Goal: Information Seeking & Learning: Learn about a topic

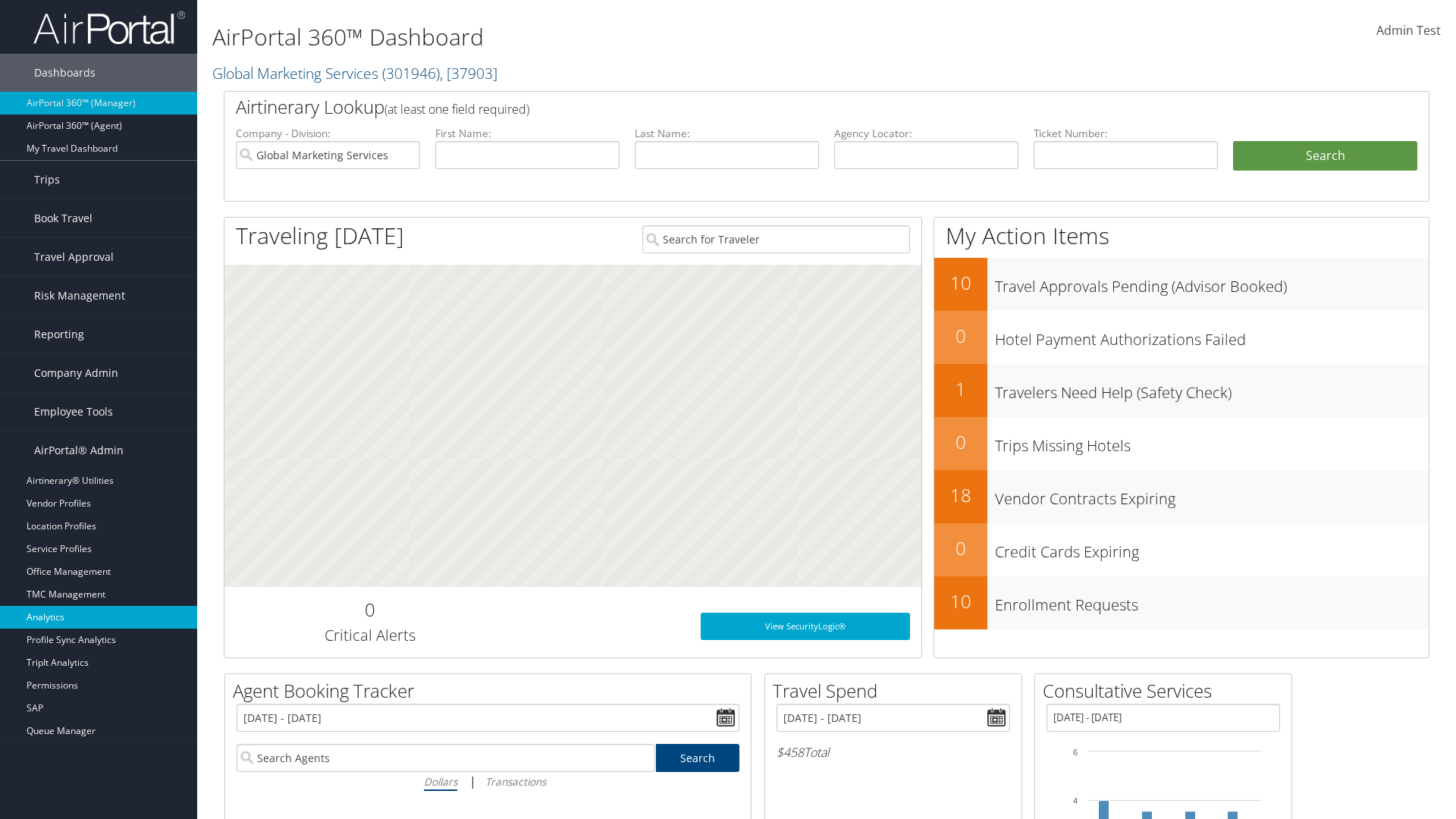
click at [99, 617] on link "Analytics" at bounding box center [99, 617] width 197 height 23
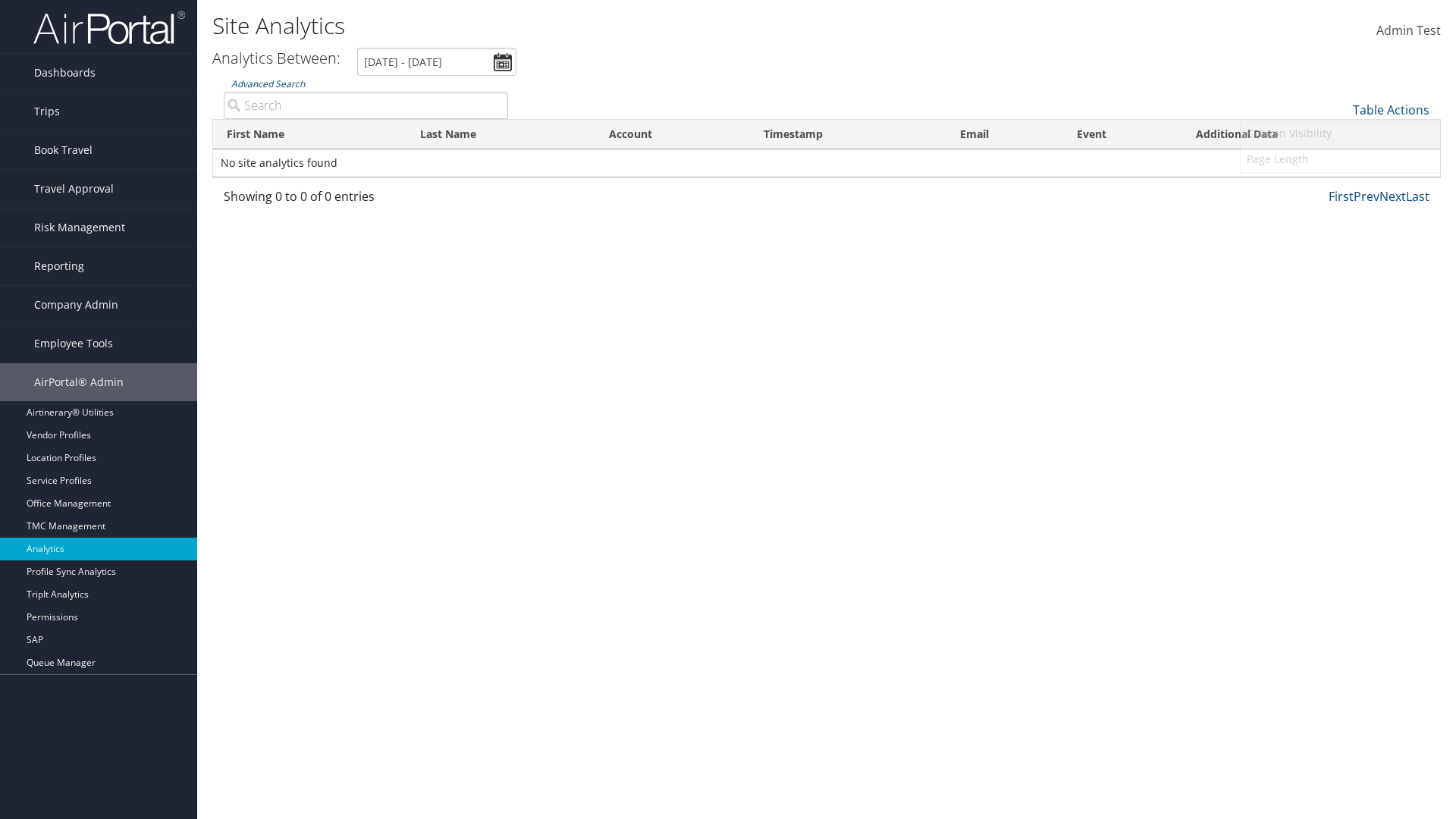
click at [1340, 134] on link "Column Visibility" at bounding box center [1340, 133] width 199 height 26
click at [1340, 135] on link "First Name" at bounding box center [1340, 135] width 199 height 26
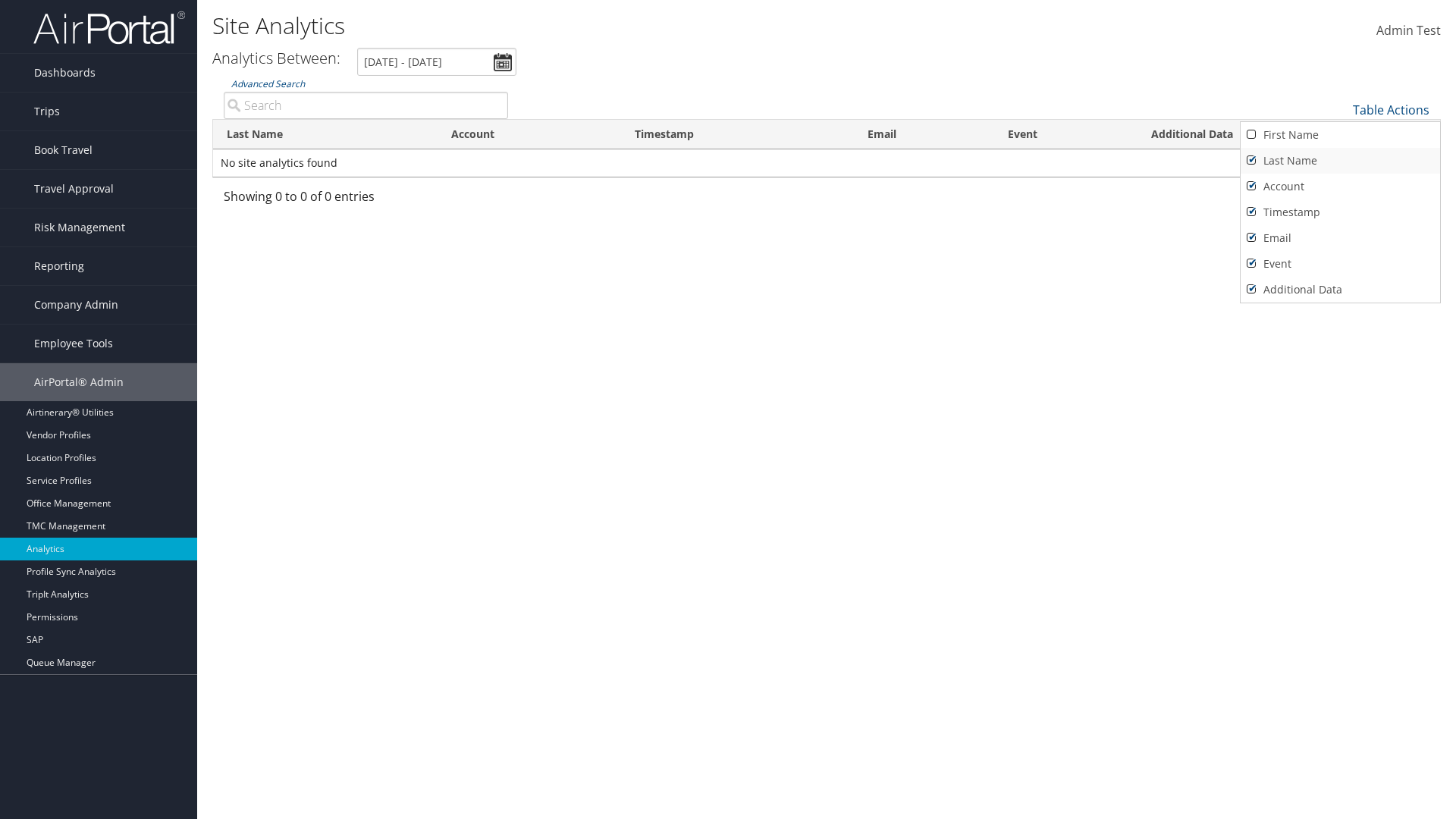
click at [1340, 161] on link "Last Name" at bounding box center [1340, 160] width 199 height 26
click at [1340, 187] on link "Account" at bounding box center [1340, 186] width 199 height 26
click at [1340, 212] on link "Timestamp" at bounding box center [1340, 211] width 199 height 26
click at [1340, 238] on link "Email" at bounding box center [1340, 238] width 199 height 26
click at [1340, 264] on link "Event" at bounding box center [1340, 264] width 199 height 26
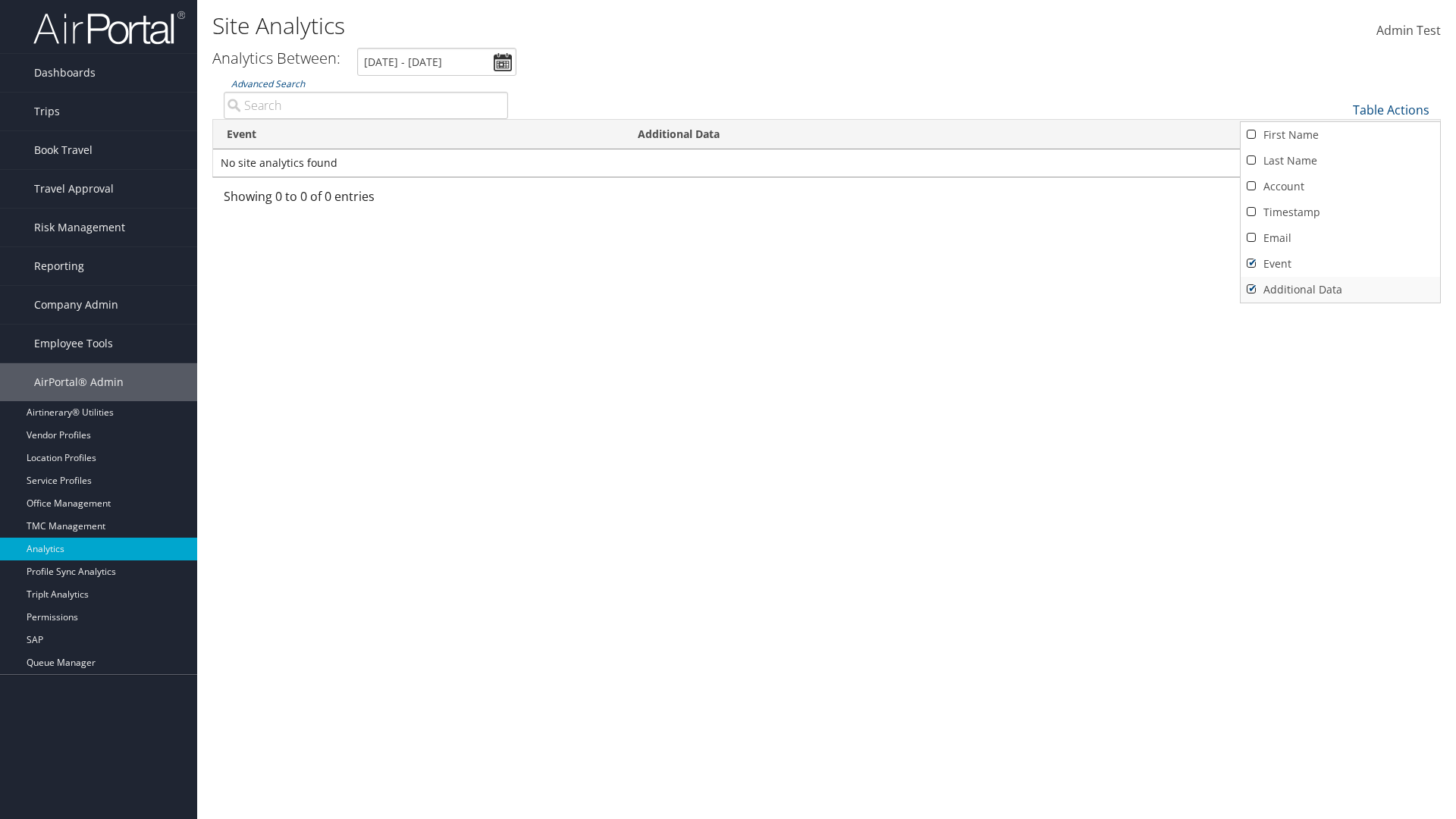
click at [1340, 290] on link "Additional Data" at bounding box center [1340, 289] width 199 height 26
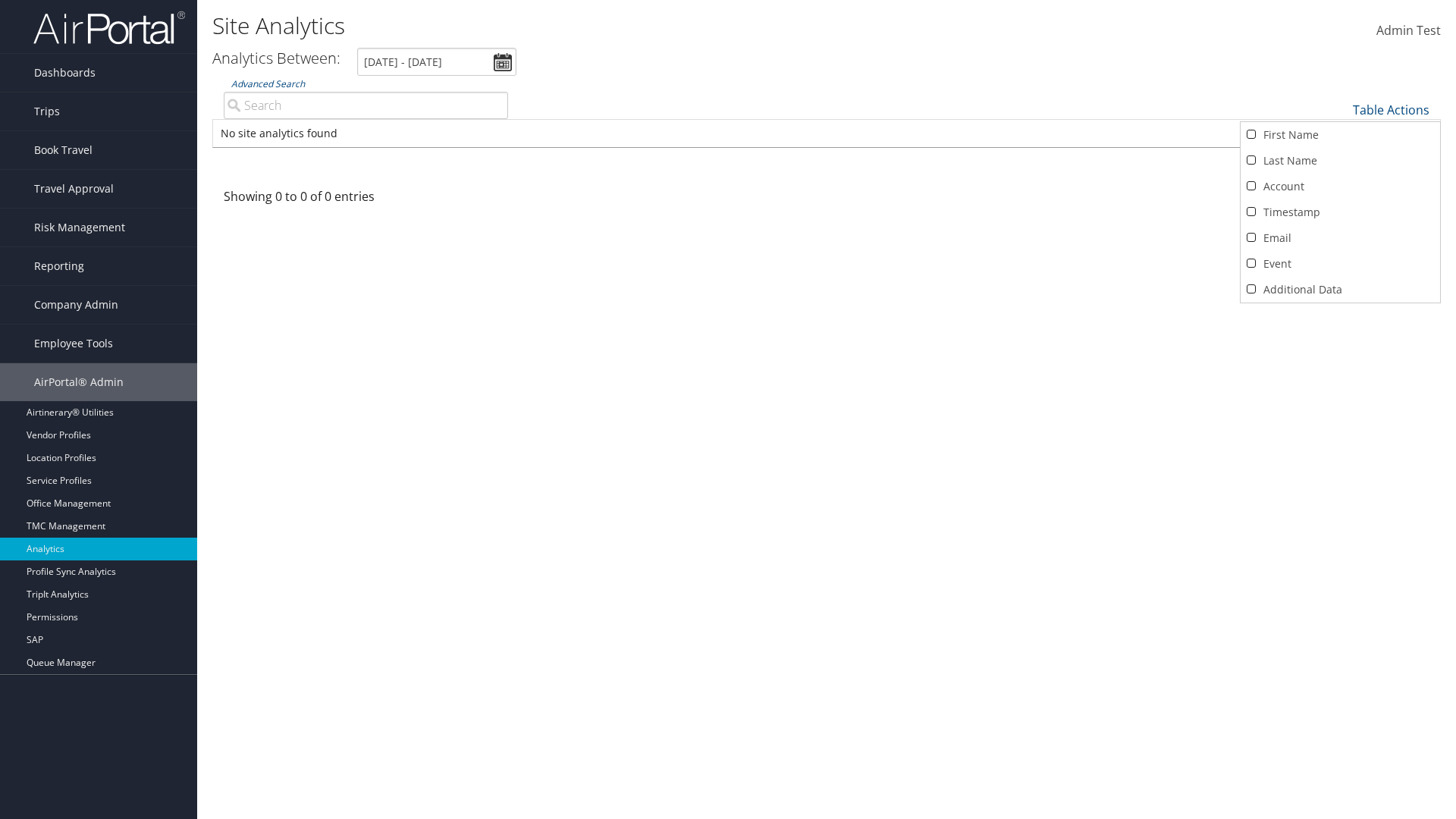
click at [728, 410] on div at bounding box center [728, 410] width 1456 height 819
click at [1392, 110] on link "Table Actions" at bounding box center [1391, 110] width 77 height 17
click at [1340, 135] on link "First Name" at bounding box center [1340, 135] width 199 height 26
click at [1340, 161] on link "Last Name" at bounding box center [1340, 160] width 199 height 26
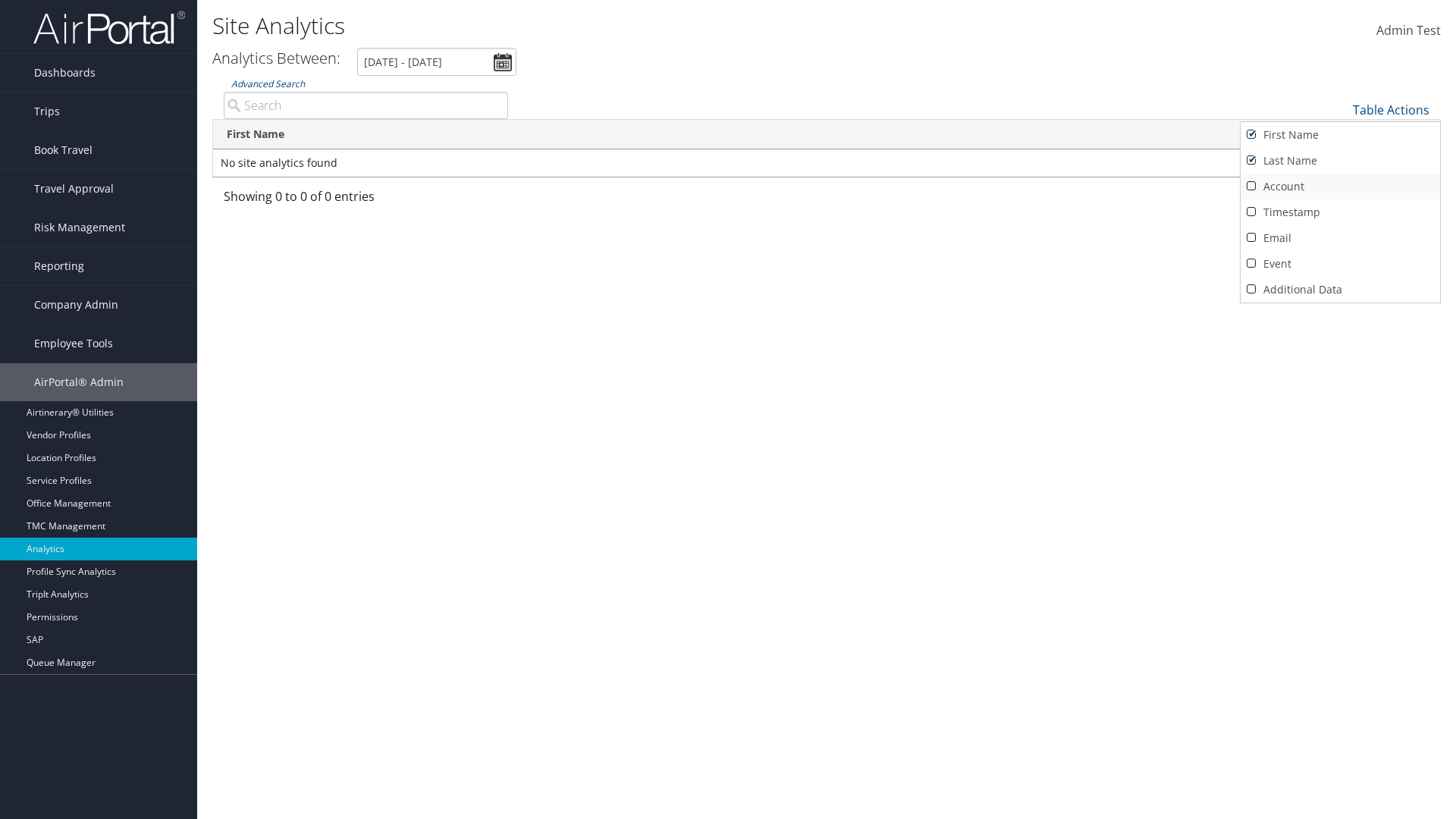
click at [1340, 187] on link "Account" at bounding box center [1340, 186] width 199 height 26
click at [1340, 212] on link "Timestamp" at bounding box center [1340, 211] width 199 height 26
click at [1340, 238] on link "Email" at bounding box center [1340, 238] width 199 height 26
click at [1340, 264] on link "Event" at bounding box center [1340, 264] width 199 height 26
click at [1340, 290] on link "Additional Data" at bounding box center [1340, 289] width 199 height 26
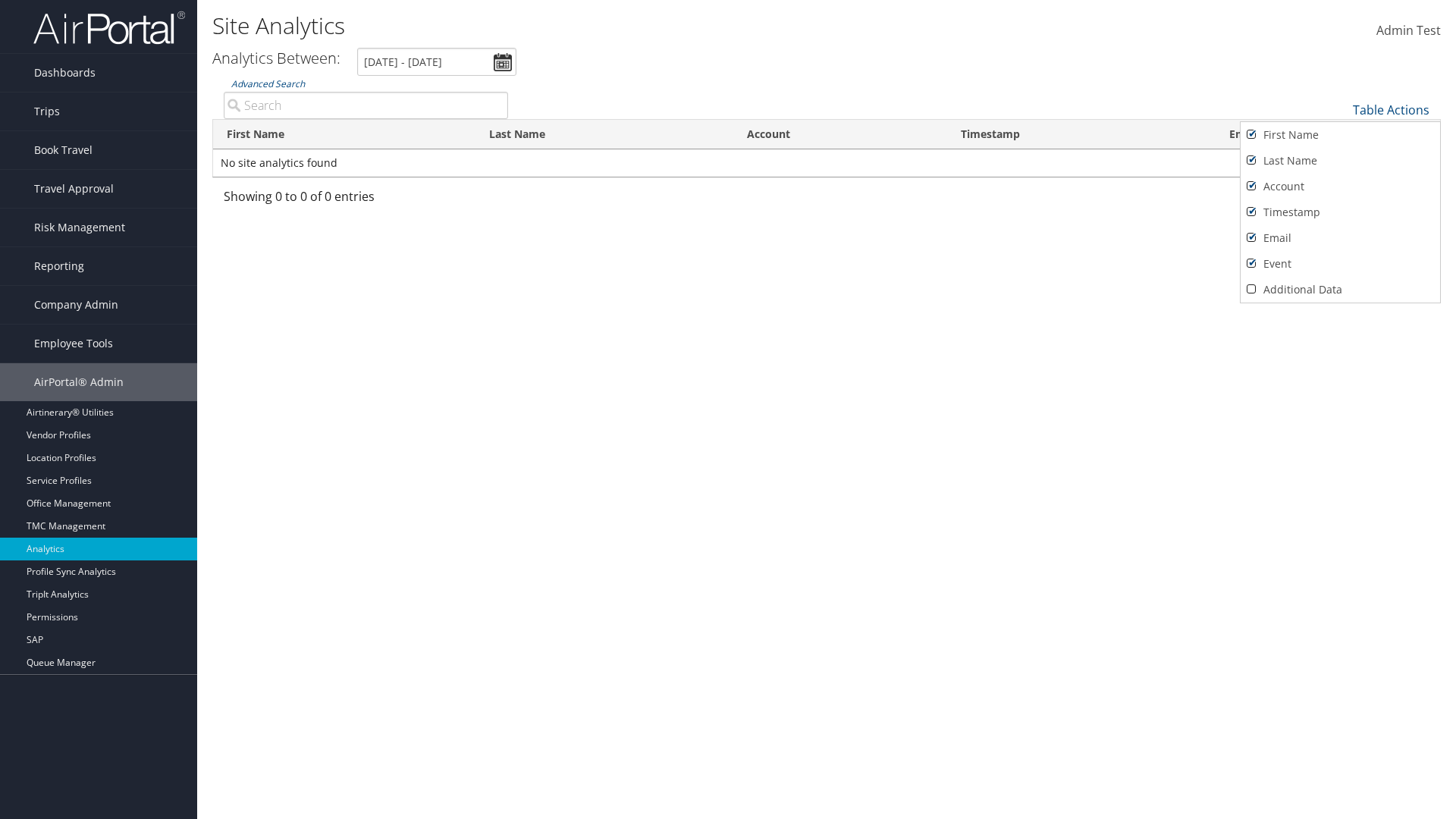
click at [728, 410] on div at bounding box center [728, 410] width 1456 height 819
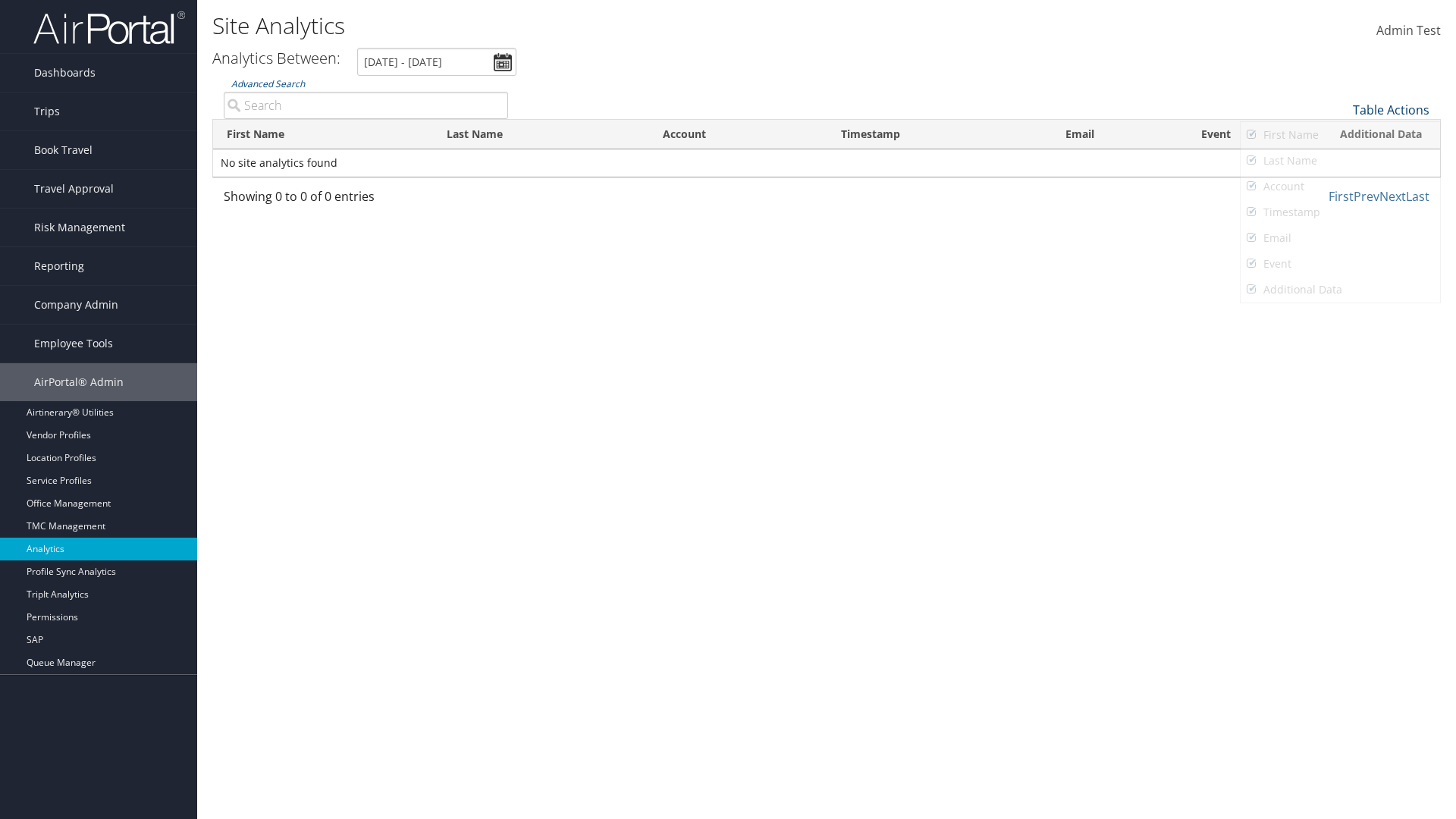
click at [1392, 110] on link "Table Actions" at bounding box center [1391, 110] width 77 height 17
click at [1340, 159] on link "Page Length" at bounding box center [1340, 158] width 199 height 26
click at [1340, 161] on link "25" at bounding box center [1340, 160] width 199 height 26
click at [1392, 110] on link "Table Actions" at bounding box center [1391, 110] width 77 height 17
click at [1340, 187] on link "50" at bounding box center [1340, 186] width 199 height 26
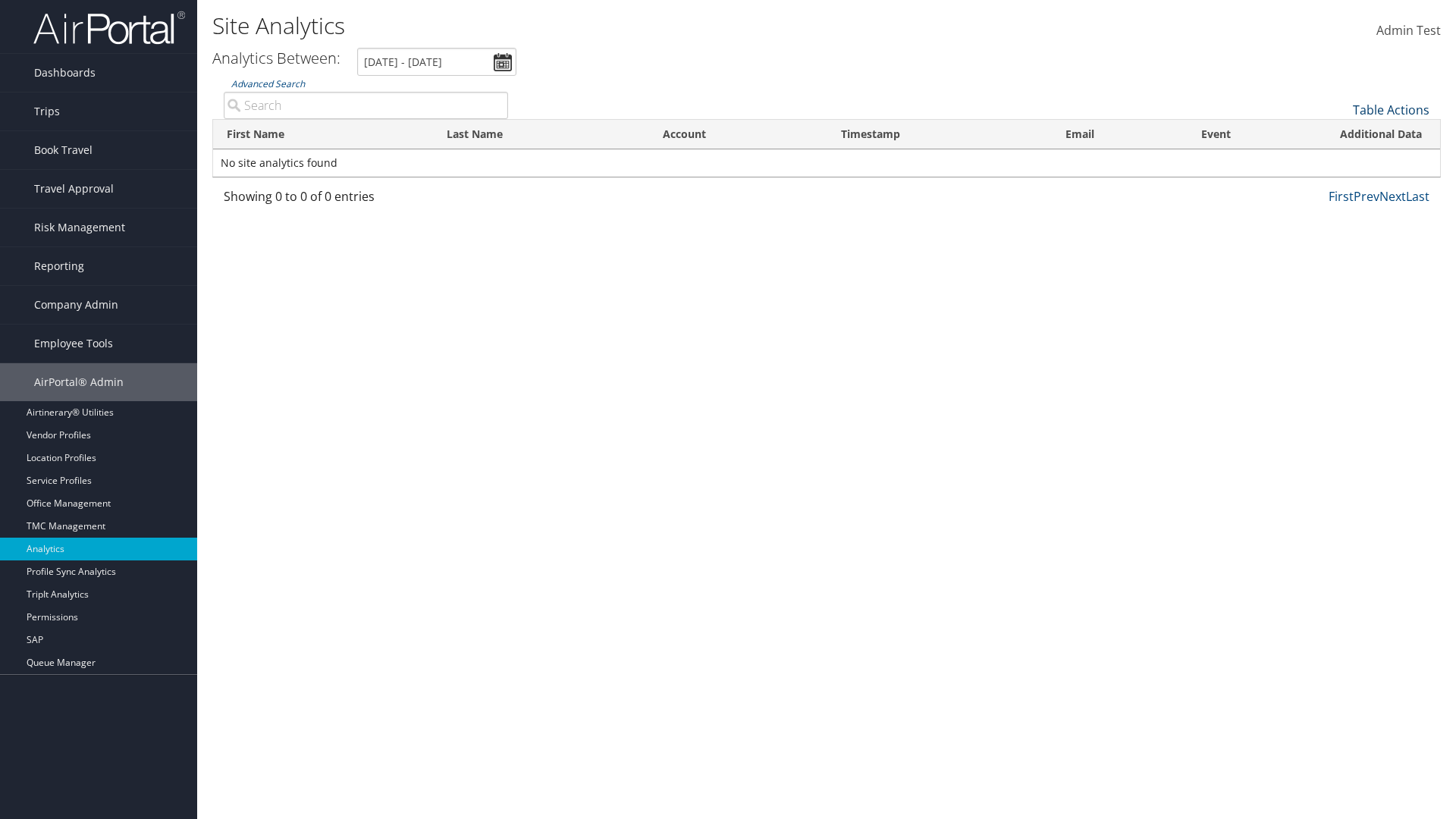
click at [1392, 110] on link "Table Actions" at bounding box center [1391, 110] width 77 height 17
click at [1340, 212] on link "100" at bounding box center [1340, 211] width 199 height 26
click at [323, 135] on th "First Name" at bounding box center [323, 134] width 220 height 29
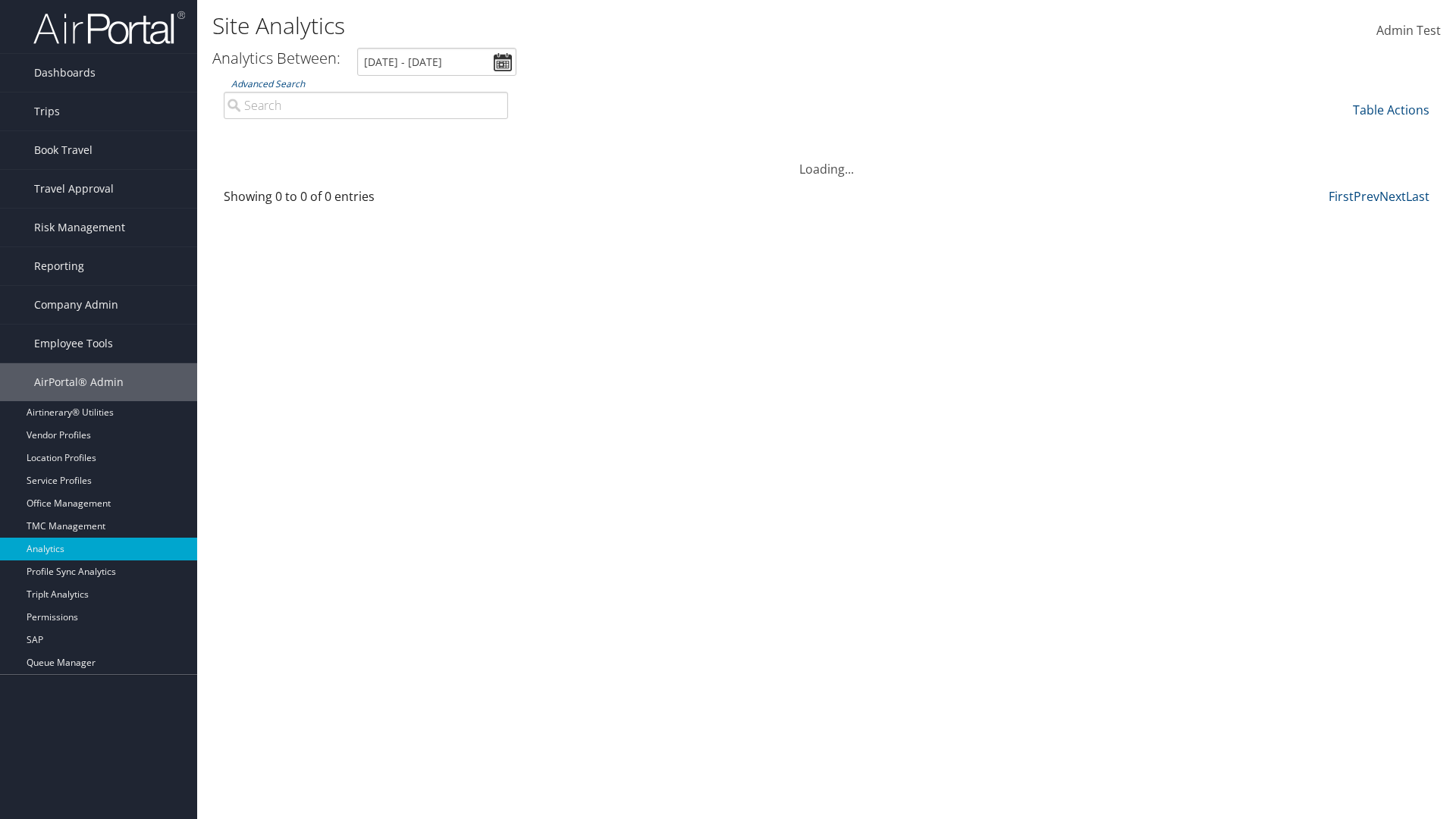
click at [541, 135] on th "Last Name" at bounding box center [541, 134] width 216 height 29
